Goal: Task Accomplishment & Management: Use online tool/utility

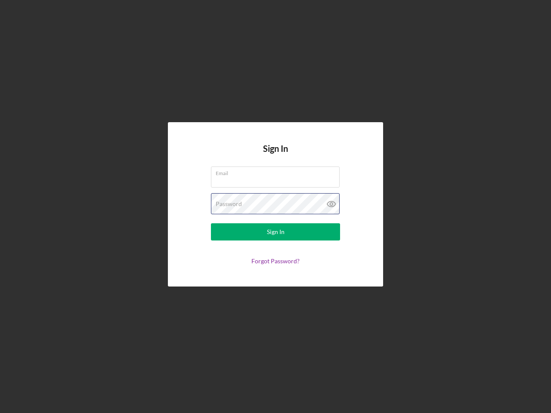
click at [275, 207] on div "Password" at bounding box center [275, 204] width 129 height 22
click at [331, 204] on icon at bounding box center [332, 204] width 22 height 22
